Goal: Information Seeking & Learning: Learn about a topic

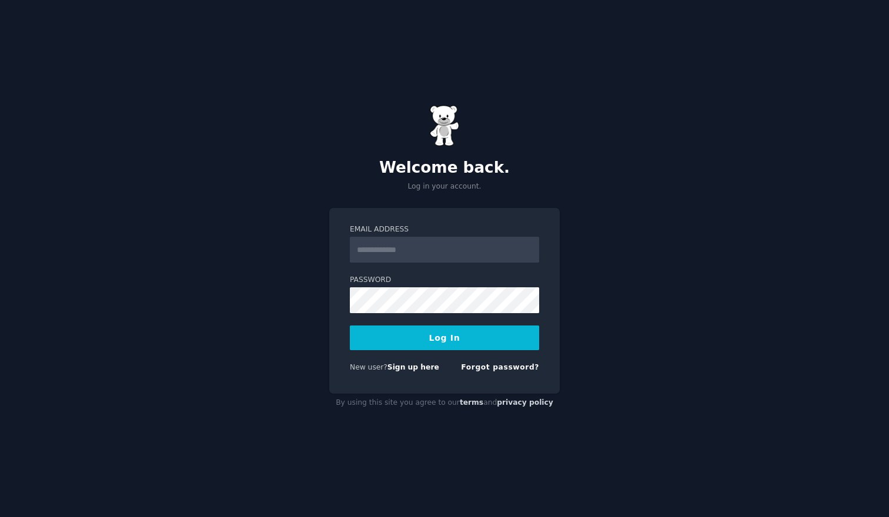
click at [407, 250] on input "Email Address" at bounding box center [444, 250] width 189 height 26
click at [419, 250] on input "Email Address" at bounding box center [444, 250] width 189 height 26
click at [411, 285] on label "Password" at bounding box center [444, 280] width 189 height 11
type input "**********"
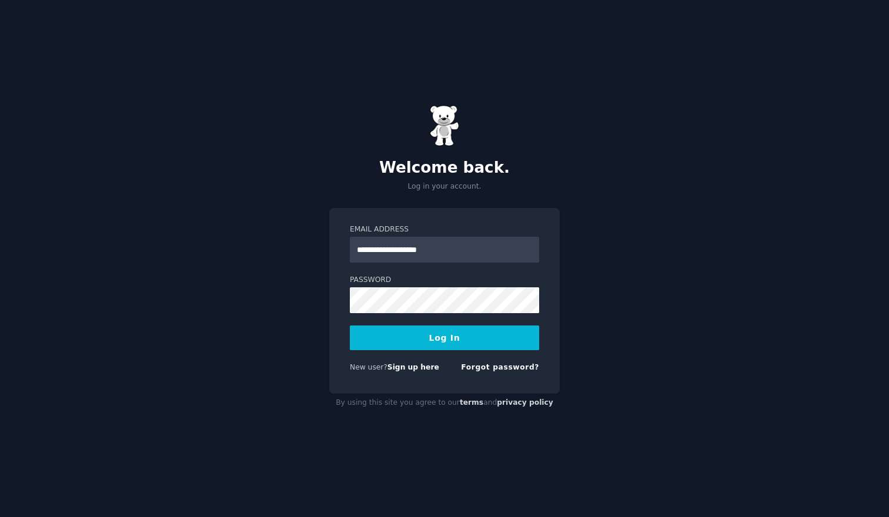
click at [453, 332] on button "Log In" at bounding box center [444, 338] width 189 height 25
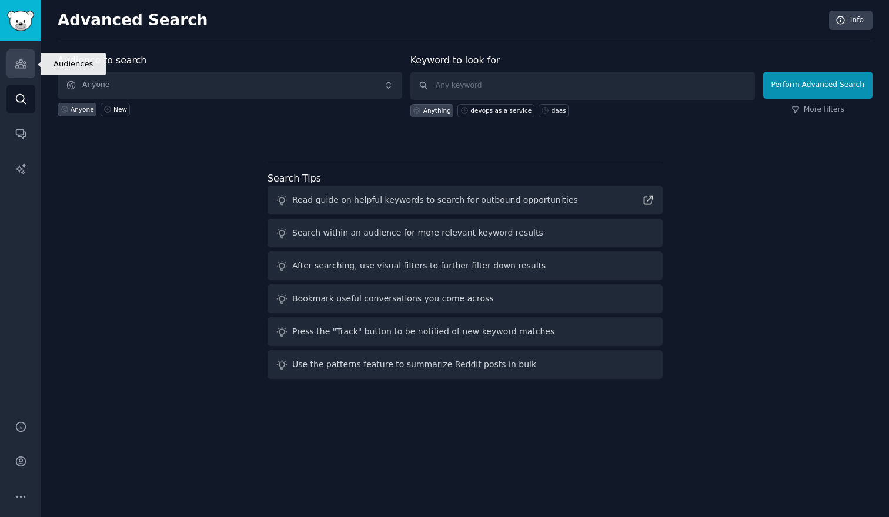
click at [16, 73] on link "Audiences" at bounding box center [20, 63] width 29 height 29
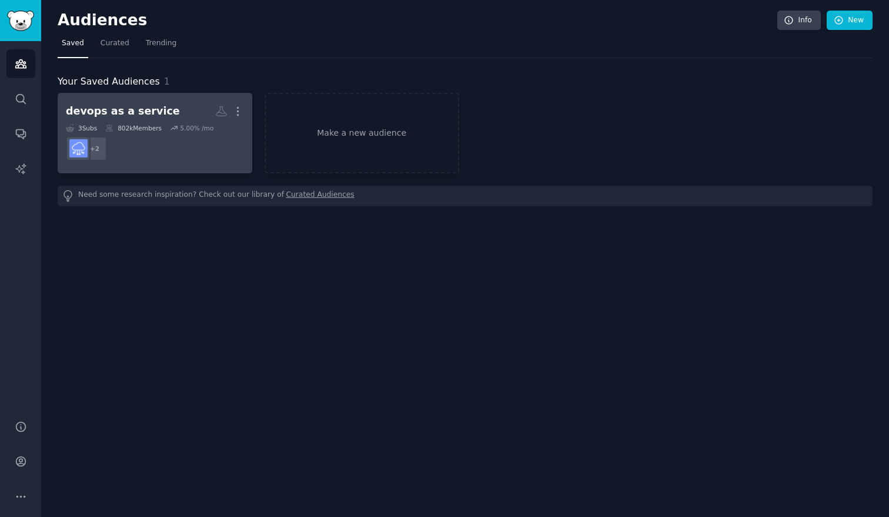
click at [162, 152] on dd "+ 2" at bounding box center [155, 148] width 178 height 33
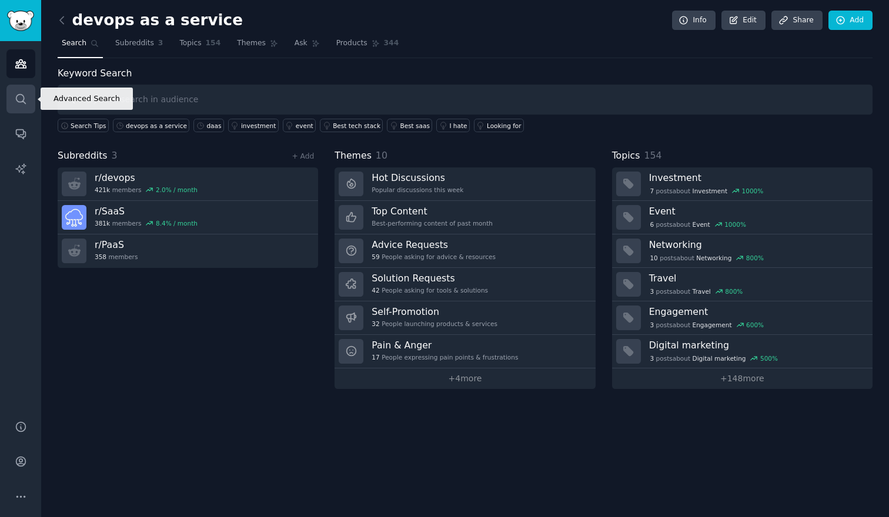
click at [15, 94] on icon "Sidebar" at bounding box center [21, 99] width 12 height 12
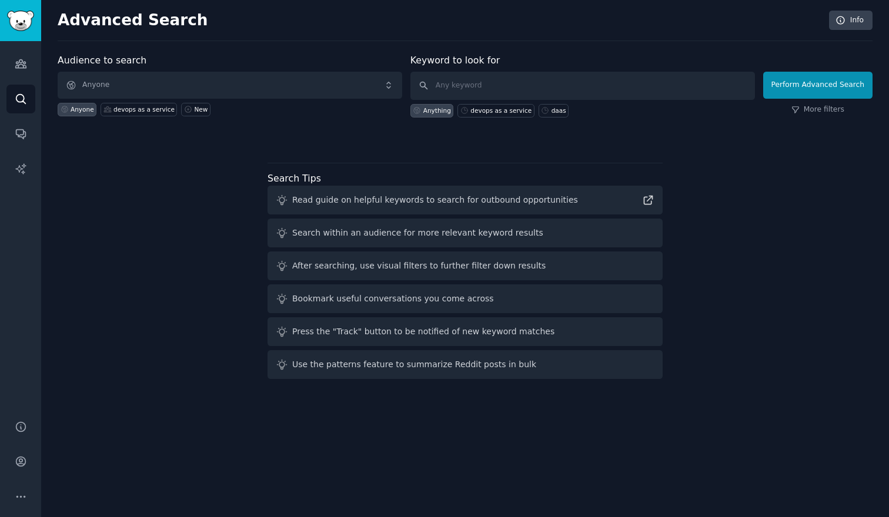
click at [179, 186] on div "Audience to search Anyone Anyone devops as a service New Keyword to look for An…" at bounding box center [465, 218] width 815 height 330
click at [108, 84] on span "Anyone" at bounding box center [230, 85] width 344 height 27
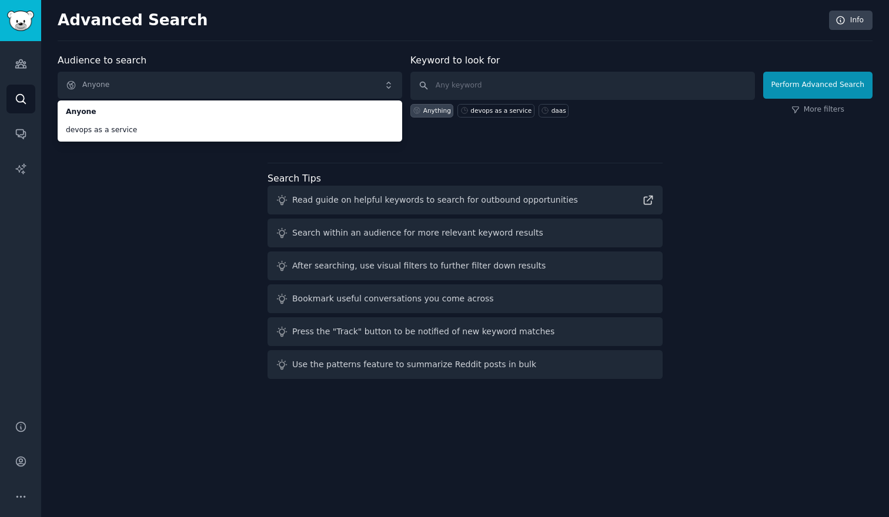
click at [113, 183] on div "Audience to search Anyone Anyone devops as a service Anyone devops as a service…" at bounding box center [465, 218] width 815 height 330
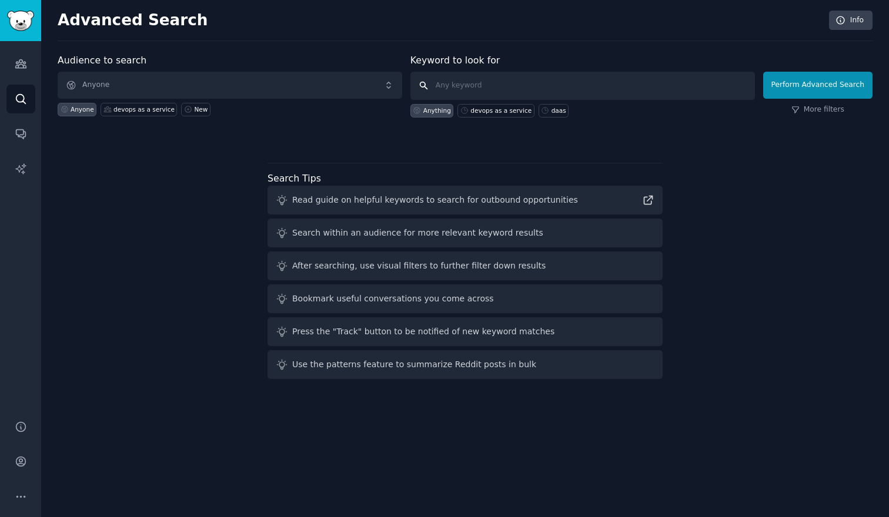
click at [488, 86] on input "text" at bounding box center [582, 86] width 344 height 28
type input "i"
type input "frustrated"
click at [808, 82] on button "Perform Advanced Search" at bounding box center [817, 85] width 109 height 27
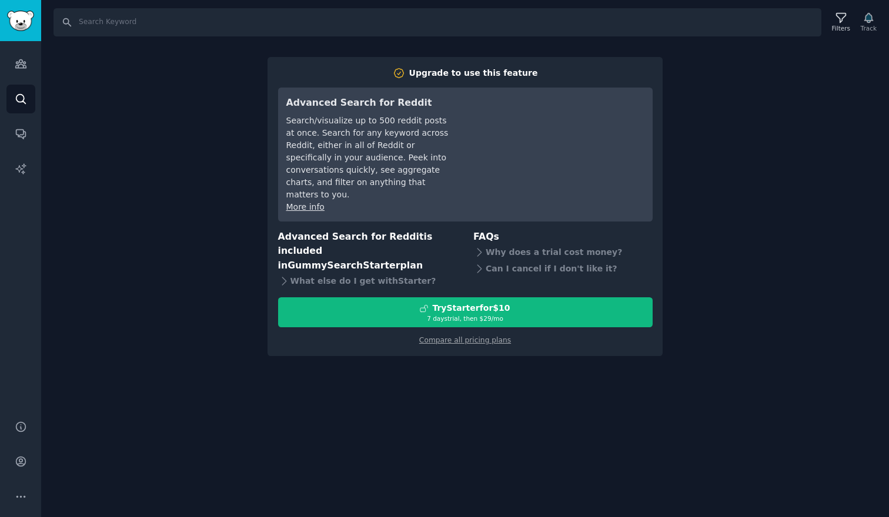
click at [687, 131] on div "Search Filters Track Upgrade to use this feature Advanced Search for Reddit Sea…" at bounding box center [465, 258] width 848 height 517
click at [22, 71] on link "Audiences" at bounding box center [20, 63] width 29 height 29
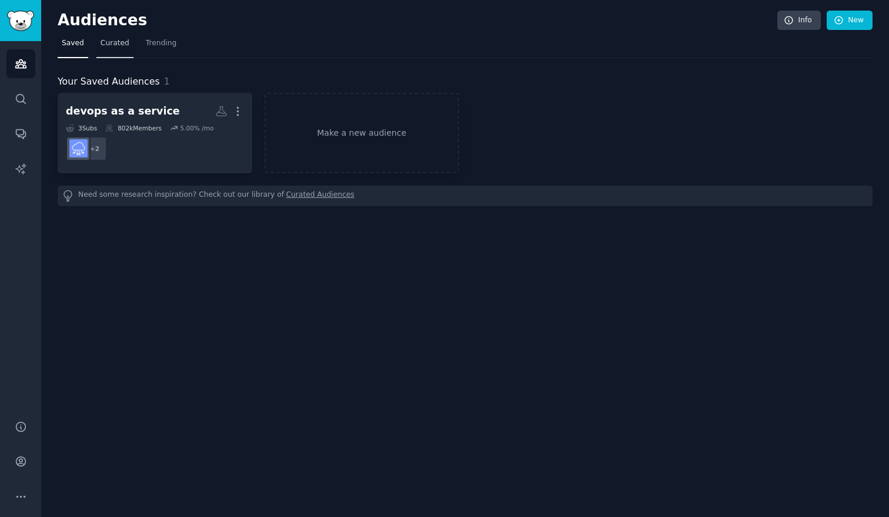
click at [109, 49] on link "Curated" at bounding box center [114, 46] width 37 height 24
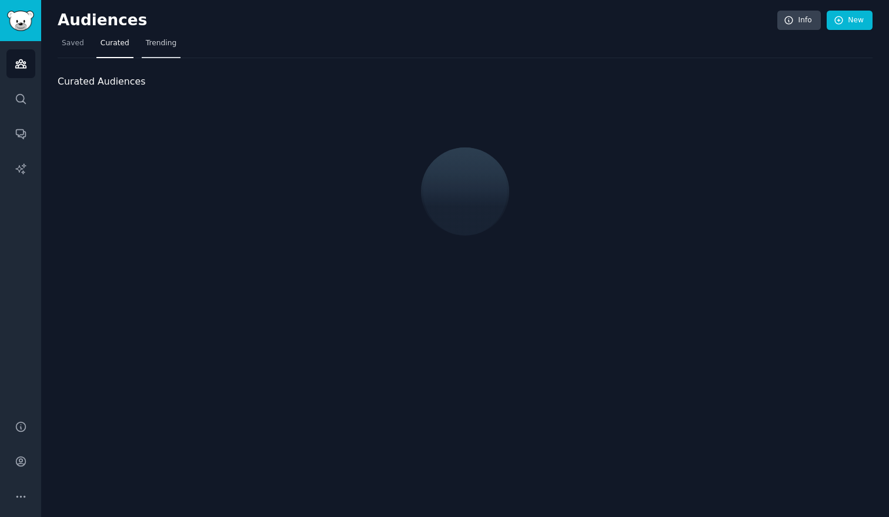
click at [167, 41] on span "Trending" at bounding box center [161, 43] width 31 height 11
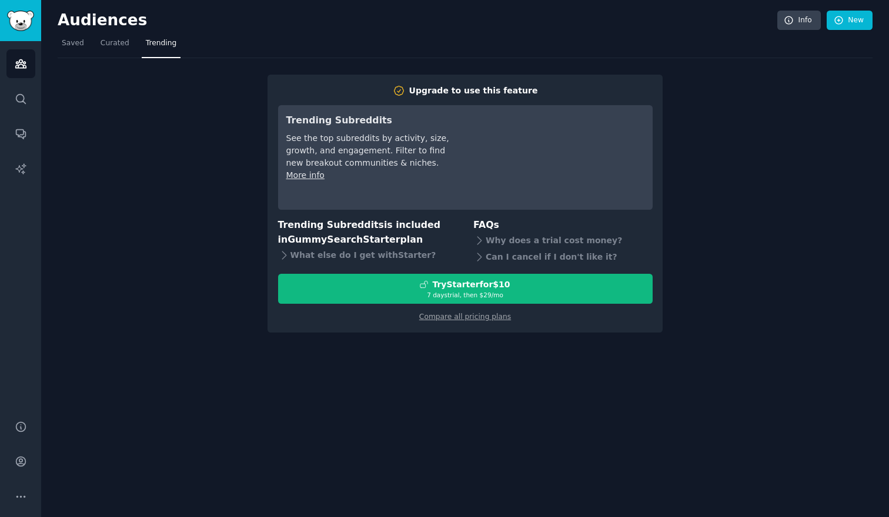
click at [203, 257] on div "Upgrade to use this feature Trending Subreddits See the top subreddits by activ…" at bounding box center [465, 195] width 815 height 275
click at [21, 98] on icon "Sidebar" at bounding box center [21, 99] width 12 height 12
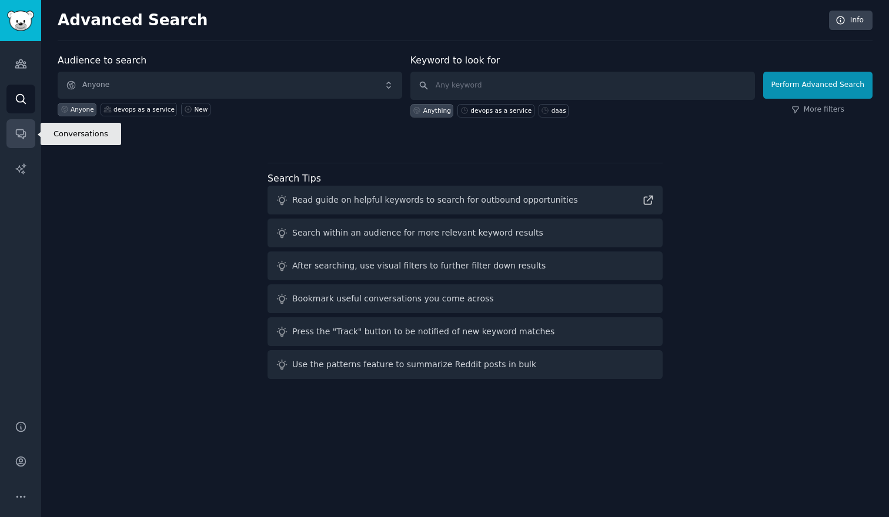
click at [21, 133] on icon "Sidebar" at bounding box center [21, 134] width 12 height 12
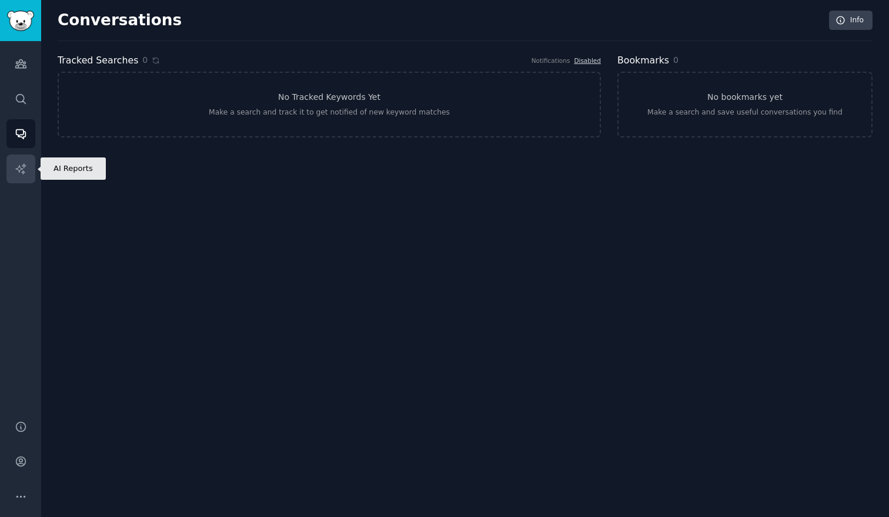
click at [29, 170] on link "AI Reports" at bounding box center [20, 169] width 29 height 29
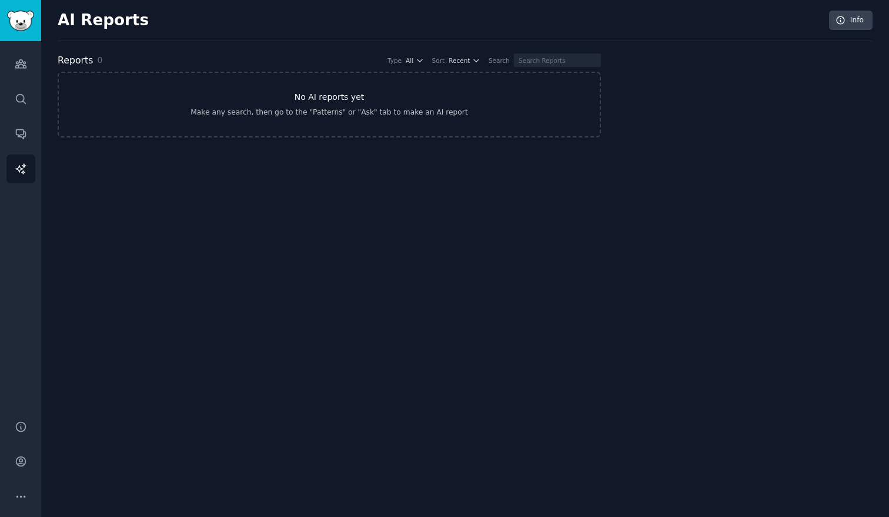
click at [312, 112] on div "Make any search, then go to the "Patterns" or "Ask" tab to make an AI report" at bounding box center [328, 113] width 277 height 11
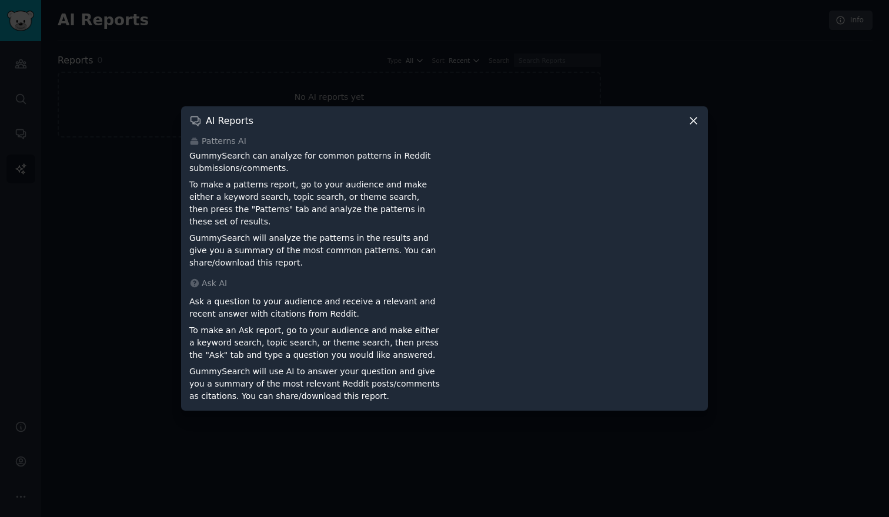
click at [124, 265] on div at bounding box center [444, 258] width 889 height 517
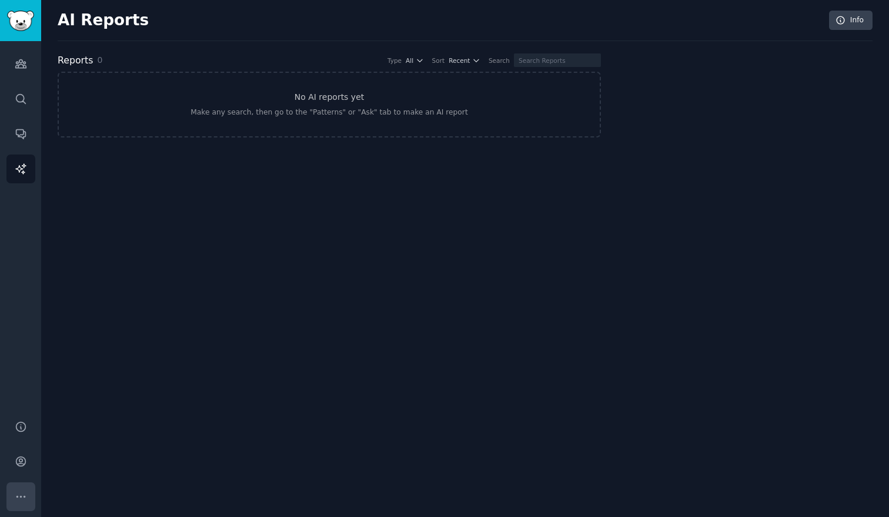
click at [24, 496] on icon "Sidebar" at bounding box center [20, 496] width 8 height 1
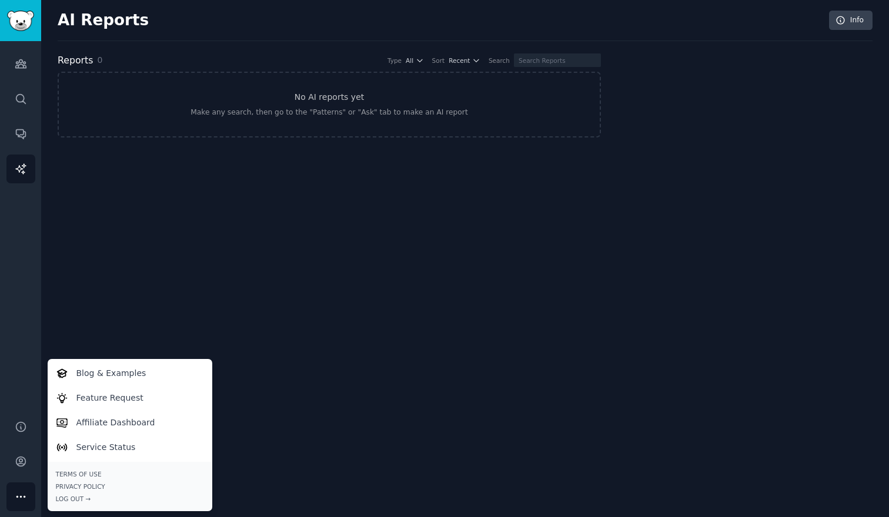
click at [105, 259] on div "AI Reports Info Reports 0 Type All Sort Recent Search No AI reports yet Make an…" at bounding box center [465, 258] width 848 height 517
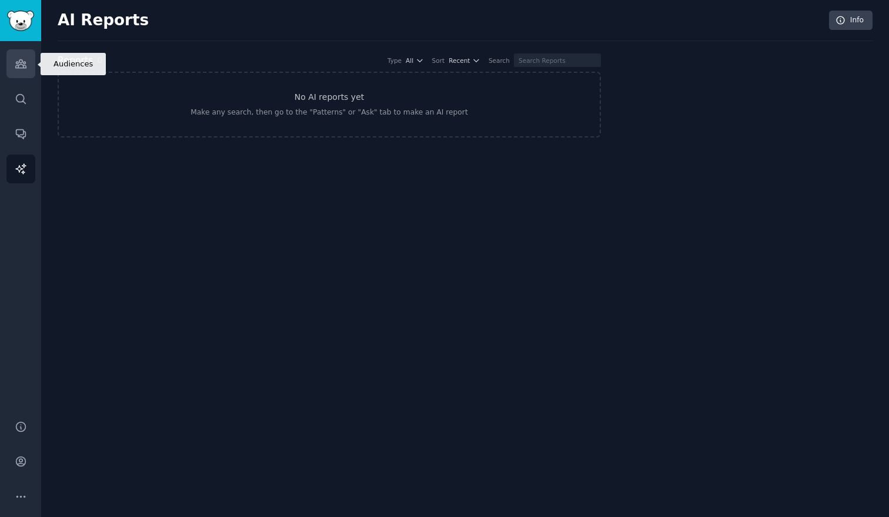
click at [25, 63] on icon "Sidebar" at bounding box center [21, 64] width 12 height 12
